Goal: Find specific page/section: Find specific page/section

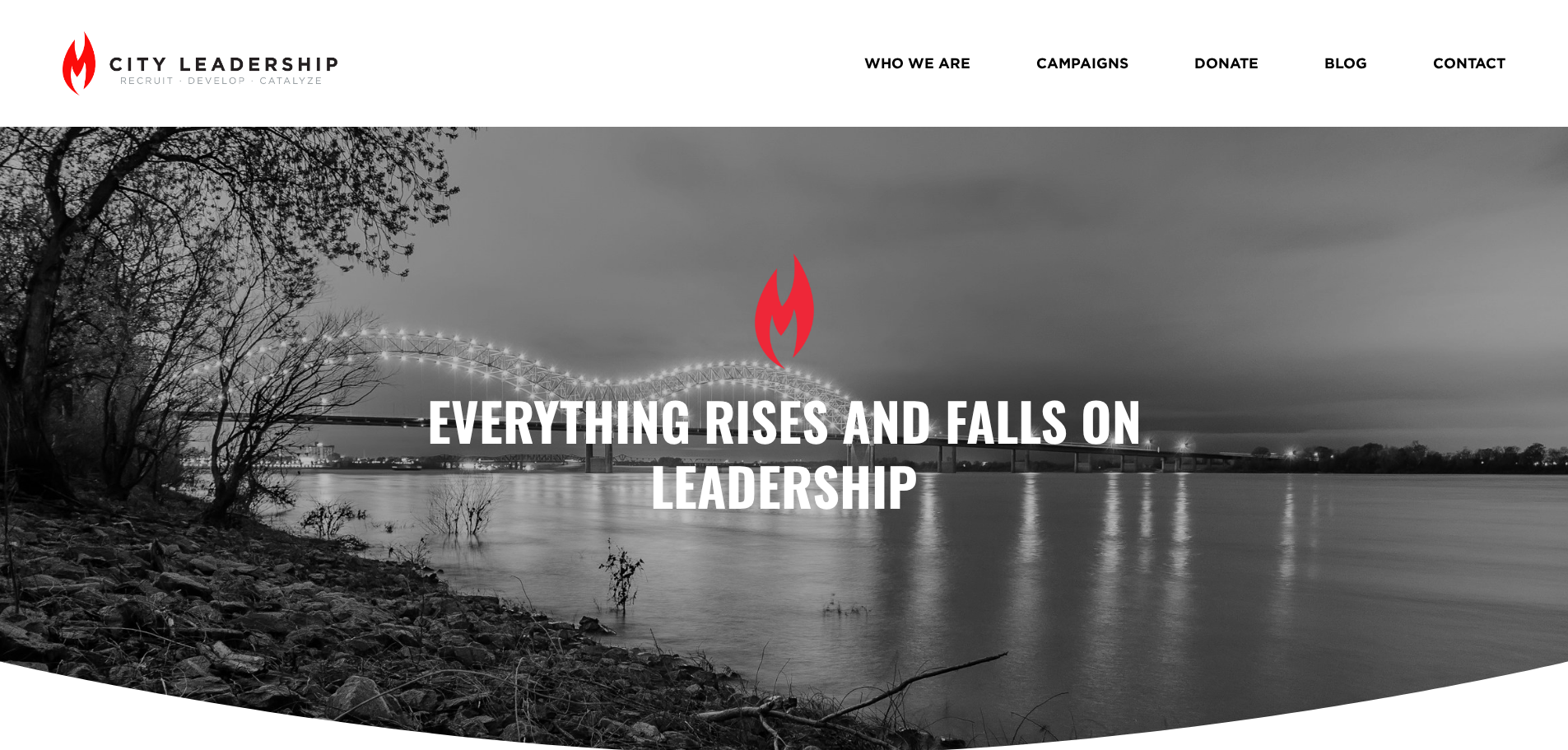
click at [948, 69] on link "WHO WE ARE" at bounding box center [917, 62] width 106 height 29
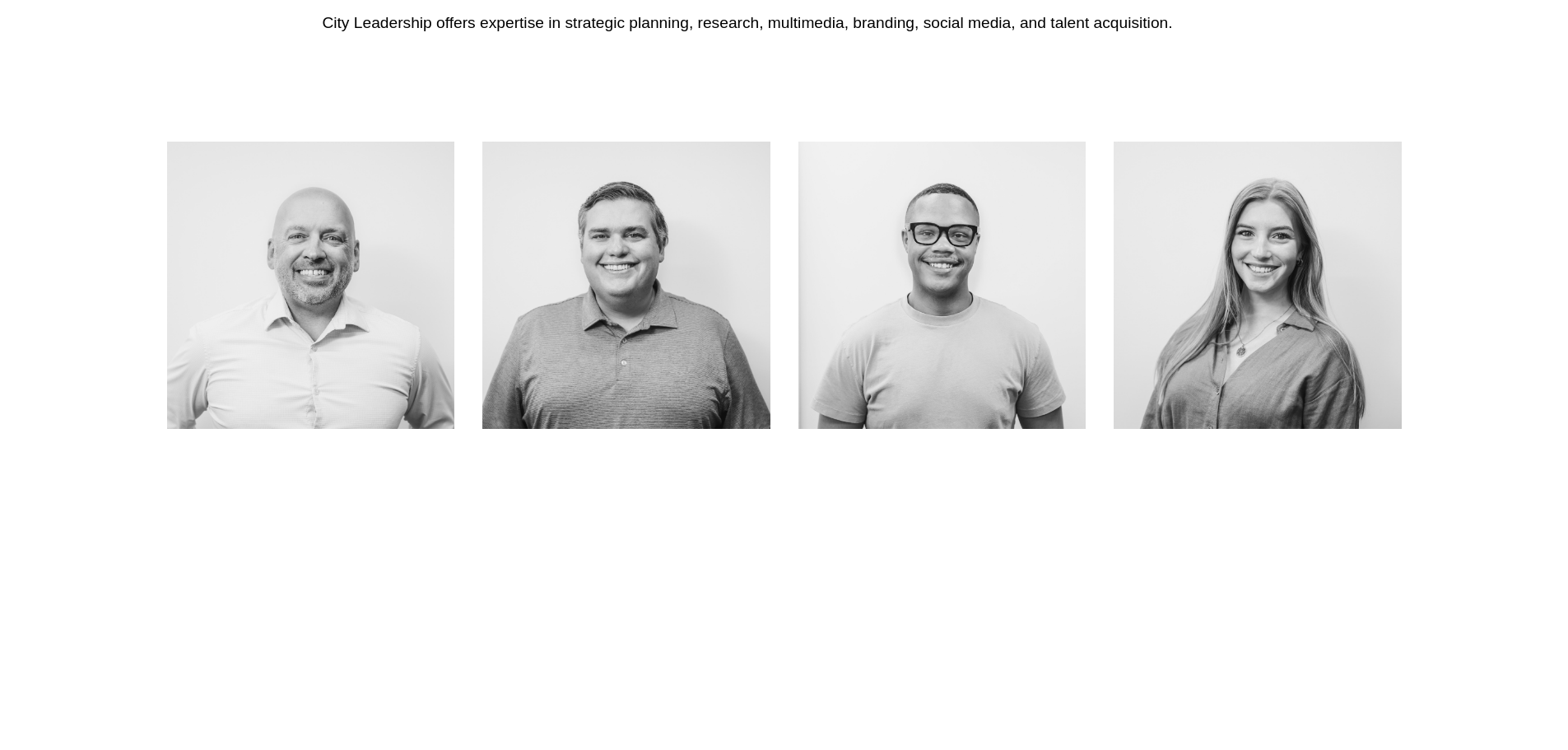
scroll to position [741, 0]
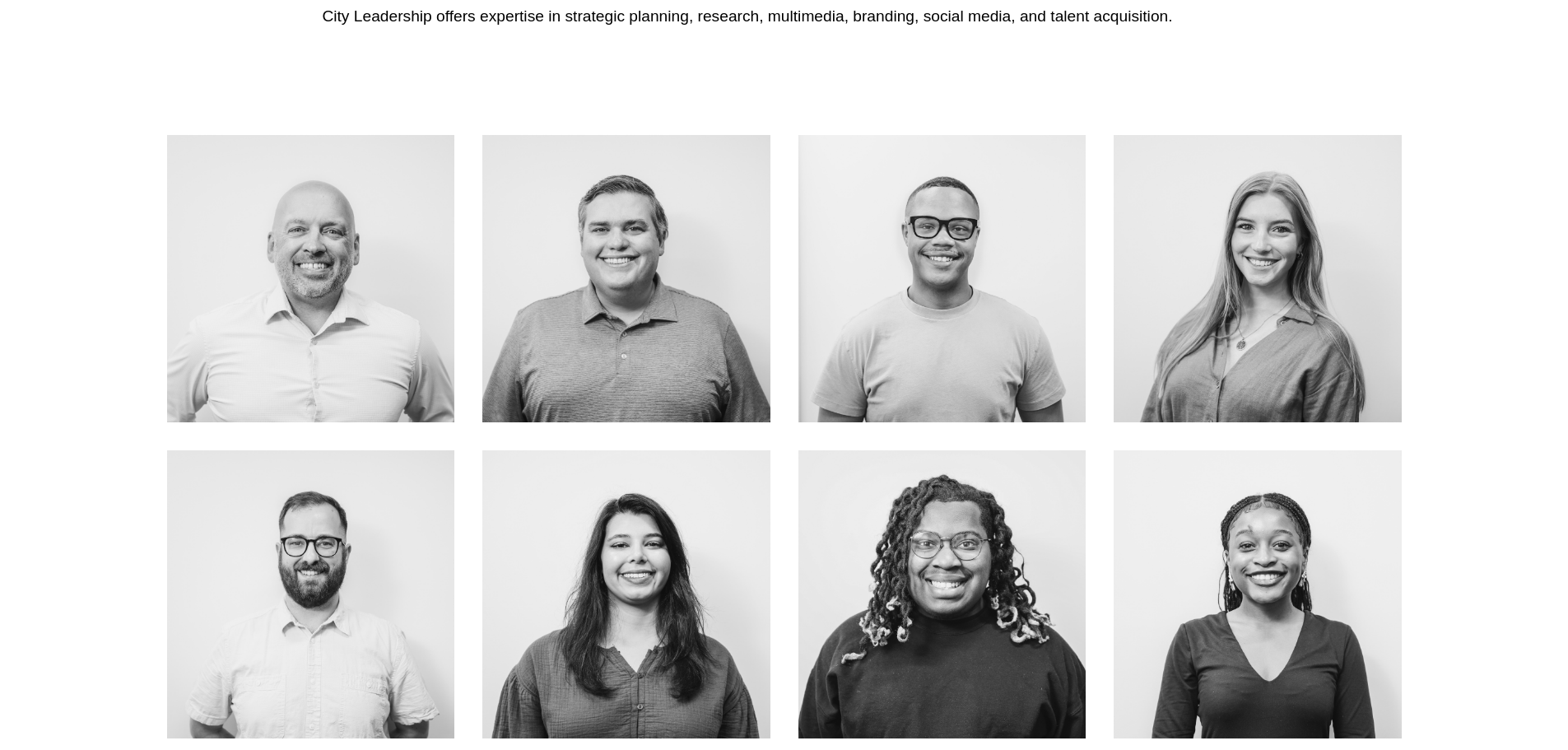
click at [291, 295] on link "About Me" at bounding box center [311, 315] width 131 height 44
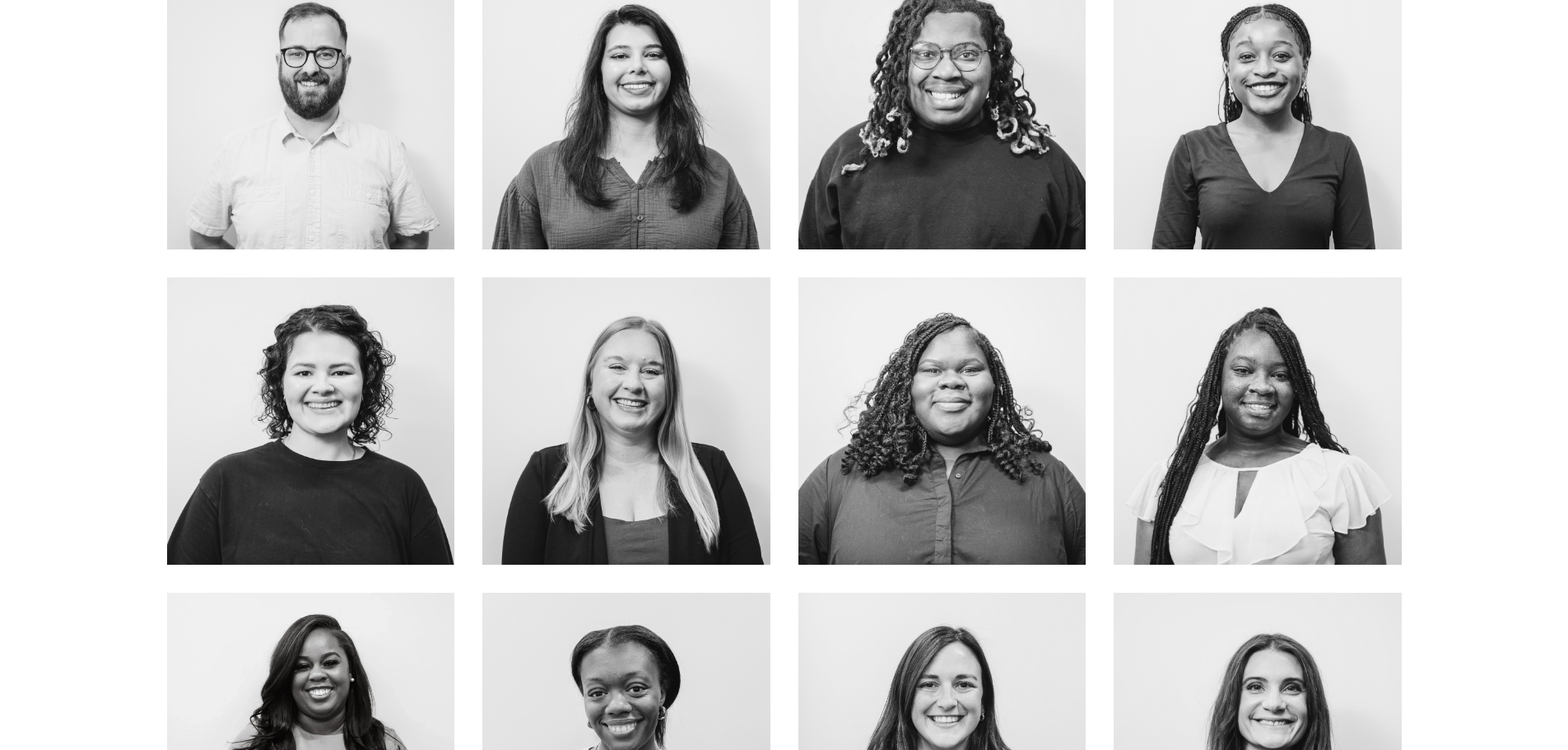
scroll to position [1235, 0]
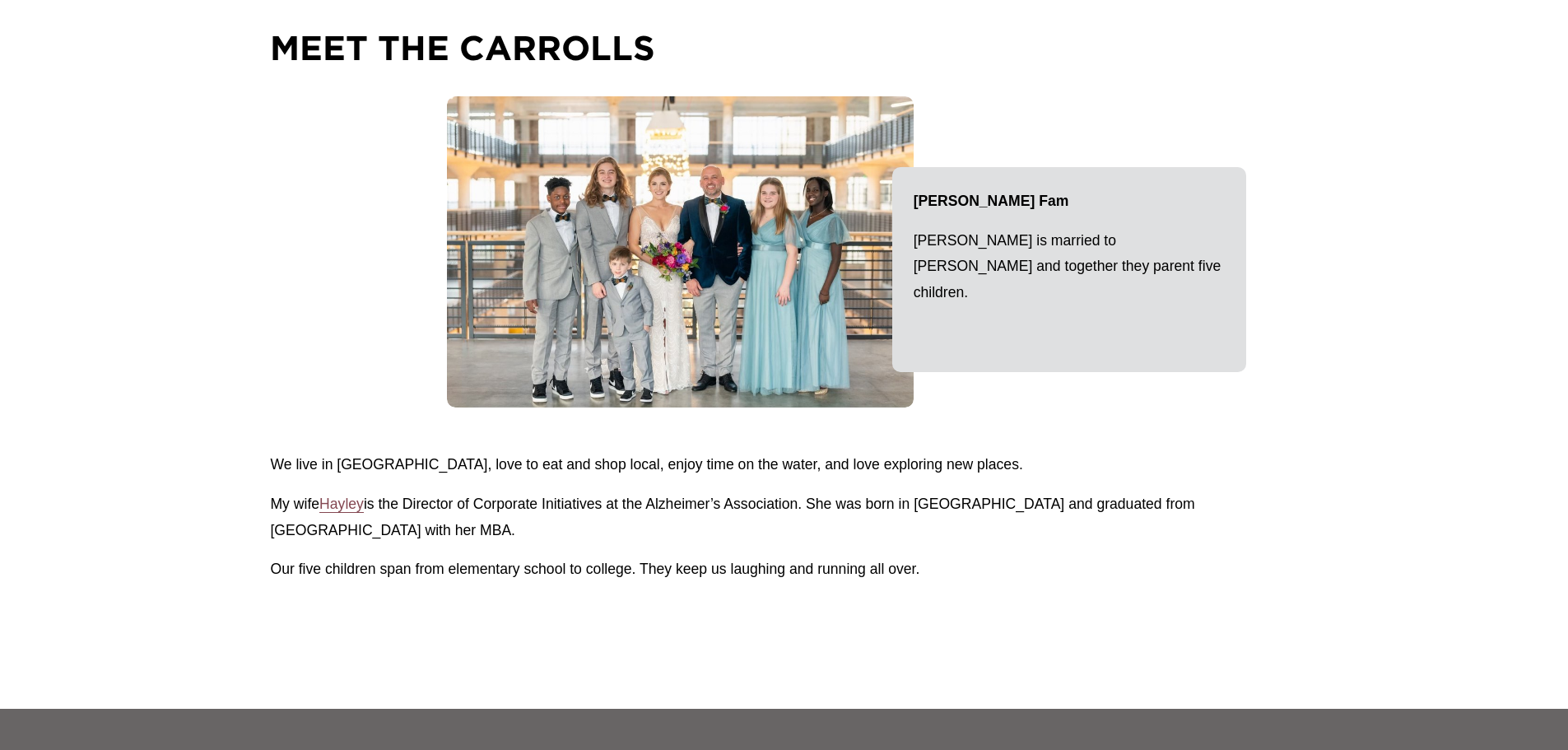
scroll to position [2141, 0]
